Goal: Find specific page/section: Find specific page/section

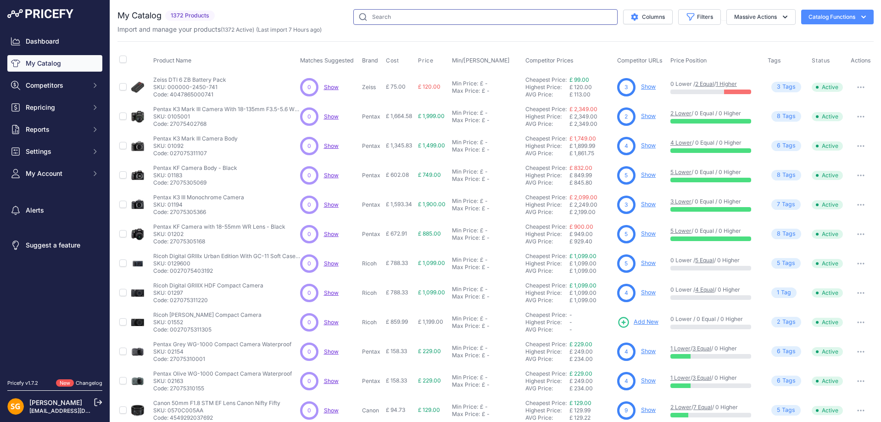
drag, startPoint x: 354, startPoint y: 24, endPoint x: 360, endPoint y: 22, distance: 6.2
click at [354, 24] on input "text" at bounding box center [485, 17] width 264 height 16
paste input "500148-54"
type input "500148-54"
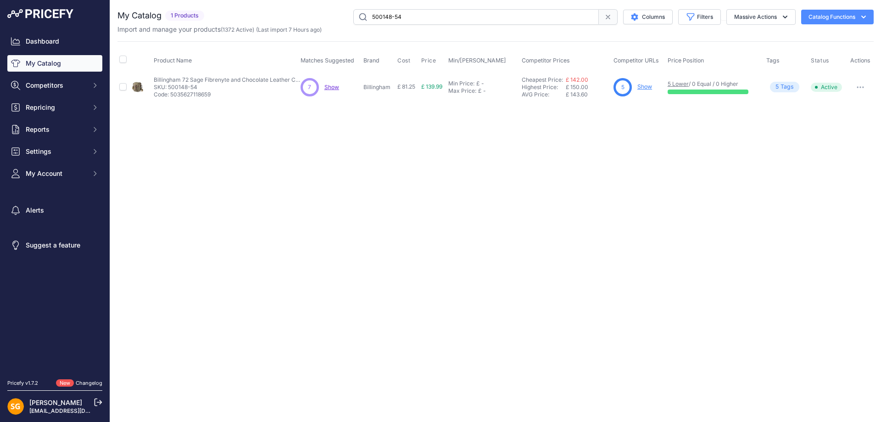
click at [648, 89] on link "Show" at bounding box center [644, 86] width 15 height 7
